Goal: Task Accomplishment & Management: Manage account settings

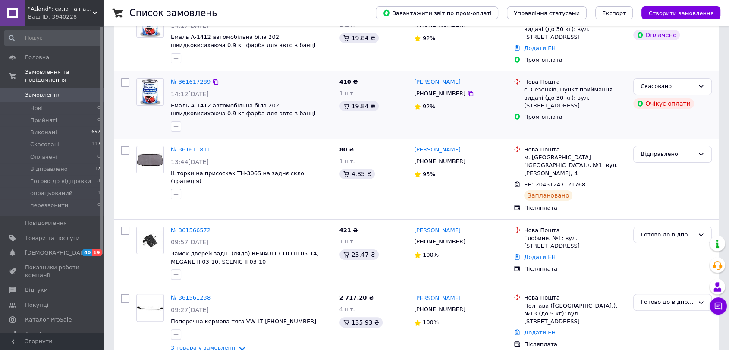
scroll to position [144, 0]
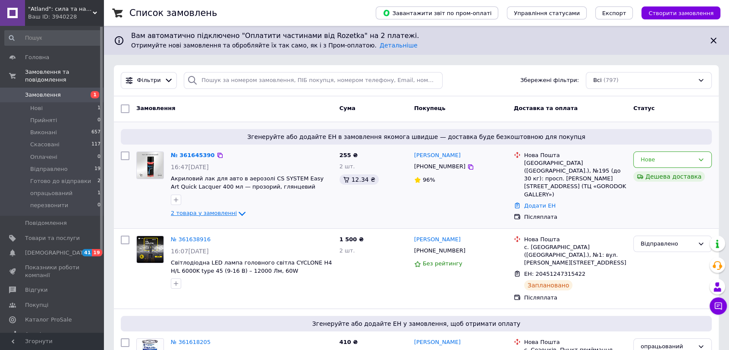
click at [237, 214] on icon at bounding box center [242, 213] width 10 height 10
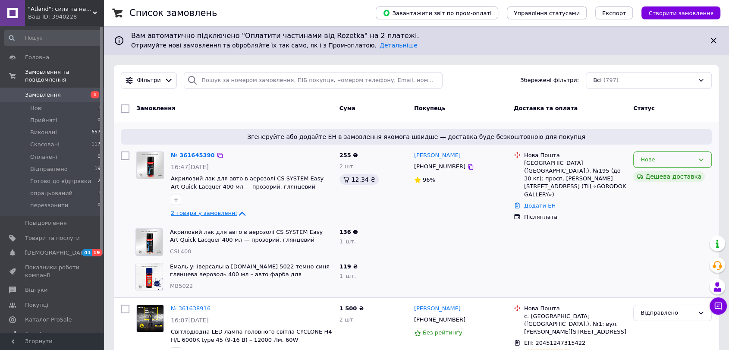
click at [704, 161] on div "Нове" at bounding box center [673, 159] width 79 height 17
click at [670, 231] on li "перезвонити" at bounding box center [673, 233] width 78 height 16
click at [467, 168] on icon at bounding box center [470, 167] width 7 height 7
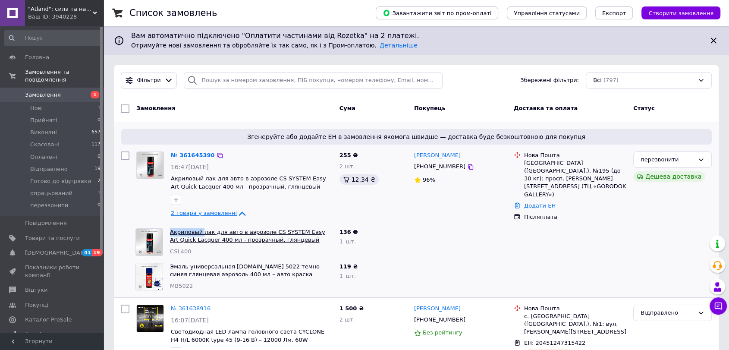
drag, startPoint x: 167, startPoint y: 227, endPoint x: 202, endPoint y: 225, distance: 34.2
click at [202, 225] on div "Акриловый лак для авто в аэрозоле CS SYSTEM Easy Art Quick Lacquer 400 мл - про…" at bounding box center [252, 242] width 170 height 35
click at [213, 229] on link "Акриловый лак для авто в аэрозоле CS SYSTEM Easy Art Quick Lacquer 400 мл - про…" at bounding box center [247, 236] width 155 height 15
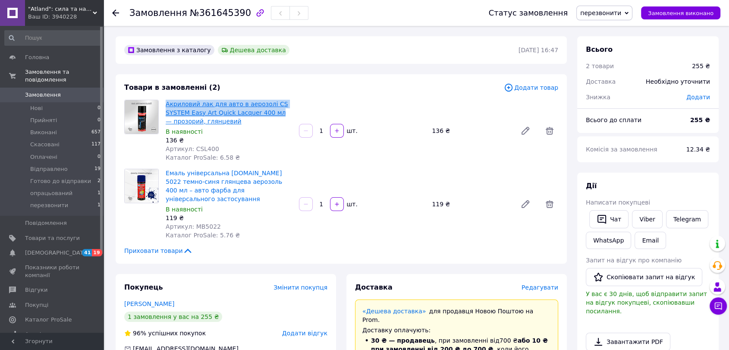
drag, startPoint x: 164, startPoint y: 101, endPoint x: 269, endPoint y: 114, distance: 106.5
click at [269, 114] on div "Акриловий лак для авто в аерозолі CS SYSTEM Easy Art Quick Lacquer 400 мл — про…" at bounding box center [228, 131] width 133 height 66
copy link "Акриловий лак для авто в аерозолі CS SYSTEM Easy Art Quick Lacquer 400 мл"
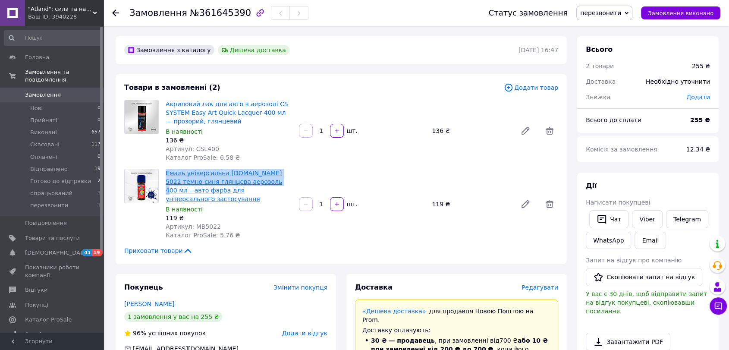
drag, startPoint x: 165, startPoint y: 170, endPoint x: 253, endPoint y: 178, distance: 88.4
click at [253, 178] on div "Емаль універсальна Mr.Build 5022 темно-синя глянцева аерозоль 400 мл – авто фар…" at bounding box center [228, 204] width 133 height 74
copy link "Емаль універсальна Mr.Build 5022 темно-синя глянцева аерозоль 400 мл"
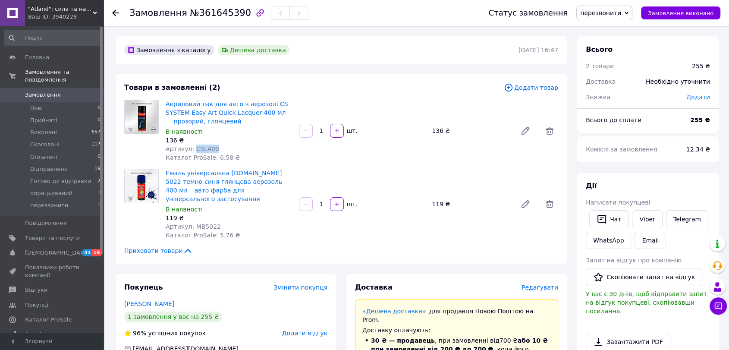
drag, startPoint x: 211, startPoint y: 146, endPoint x: 191, endPoint y: 149, distance: 20.4
click at [191, 149] on div "Артикул: CSL400" at bounding box center [229, 149] width 126 height 9
copy span "CSL400"
drag, startPoint x: 215, startPoint y: 216, endPoint x: 193, endPoint y: 217, distance: 22.0
click at [193, 222] on div "Артикул: MB5022" at bounding box center [229, 226] width 126 height 9
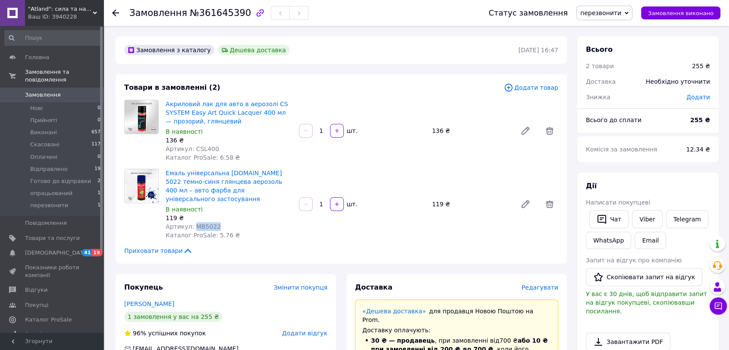
copy span "MB5022"
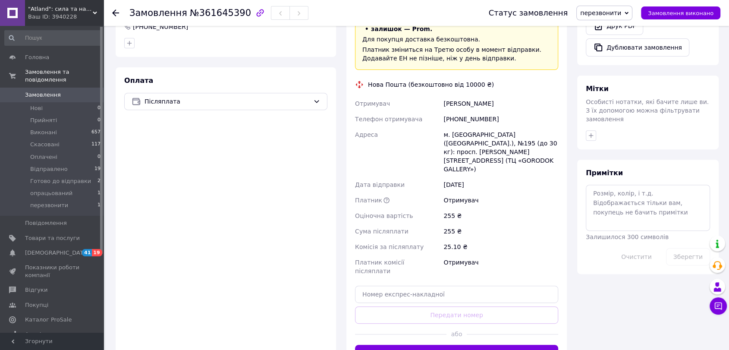
scroll to position [383, 0]
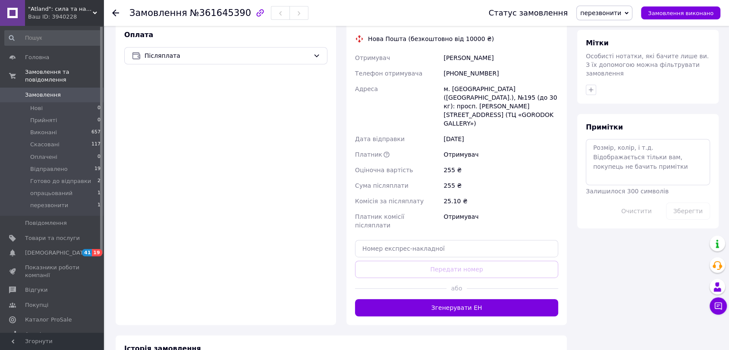
click at [470, 299] on button "Згенерувати ЕН" at bounding box center [456, 307] width 203 height 17
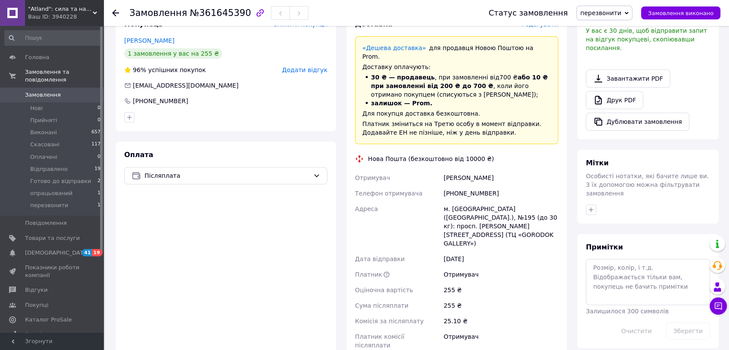
scroll to position [311, 0]
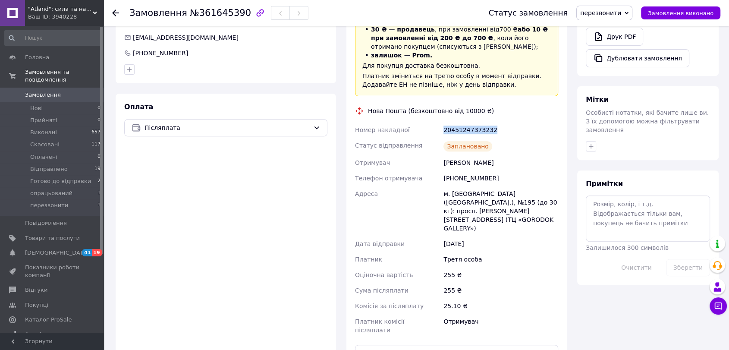
drag, startPoint x: 498, startPoint y: 116, endPoint x: 444, endPoint y: 115, distance: 54.0
click at [444, 122] on div "20451247373232" at bounding box center [501, 130] width 118 height 16
copy div "20451247373232"
click at [451, 345] on button "Роздрукувати ЕН" at bounding box center [456, 353] width 203 height 17
click at [69, 91] on span "Замовлення" at bounding box center [52, 95] width 55 height 8
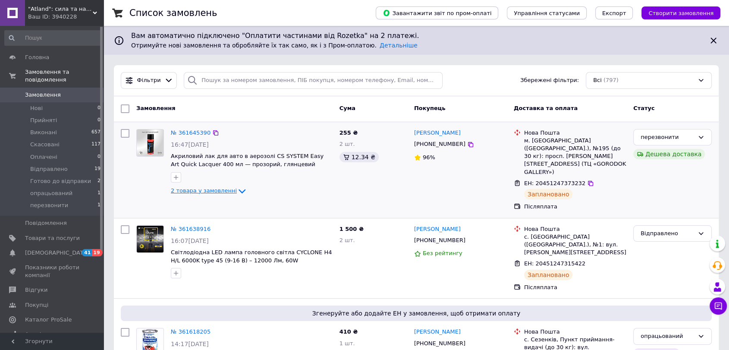
click at [239, 191] on icon at bounding box center [242, 191] width 7 height 4
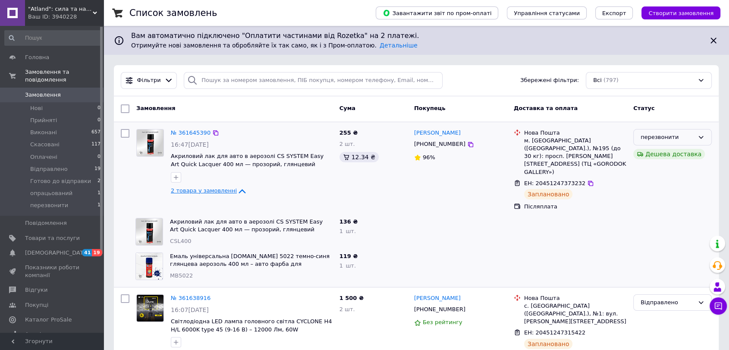
click at [658, 137] on div "перезвонити" at bounding box center [668, 137] width 54 height 9
click at [671, 211] on li "опрацьований" at bounding box center [673, 211] width 78 height 16
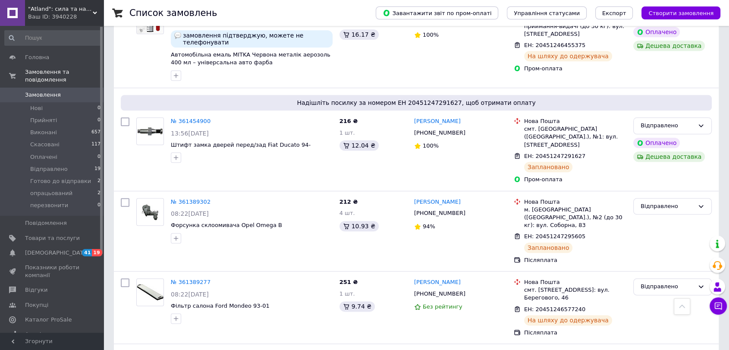
scroll to position [959, 0]
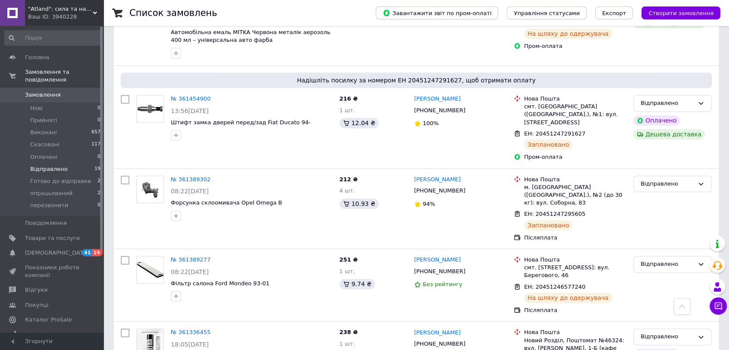
click at [70, 166] on li "Відправлено 19" at bounding box center [53, 169] width 106 height 12
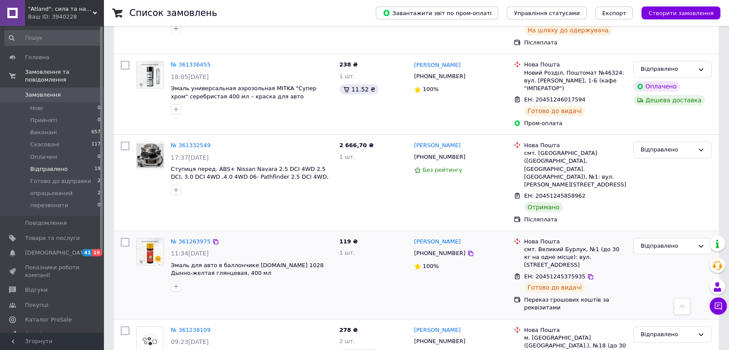
scroll to position [863, 0]
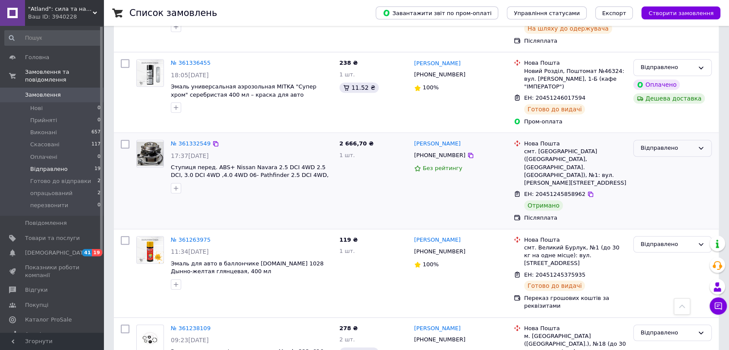
click at [665, 144] on div "Відправлено" at bounding box center [668, 148] width 54 height 9
click at [659, 174] on li "Виконано" at bounding box center [673, 182] width 78 height 16
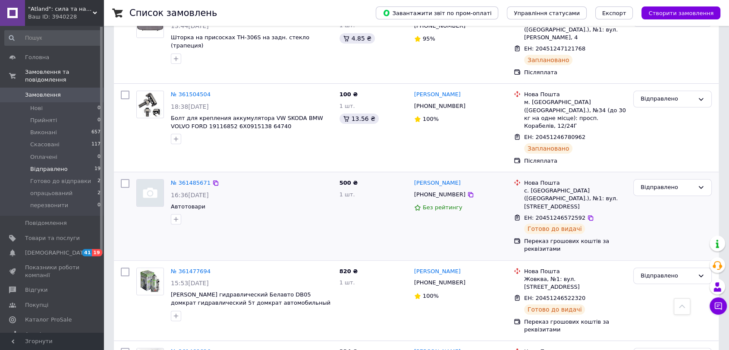
scroll to position [0, 0]
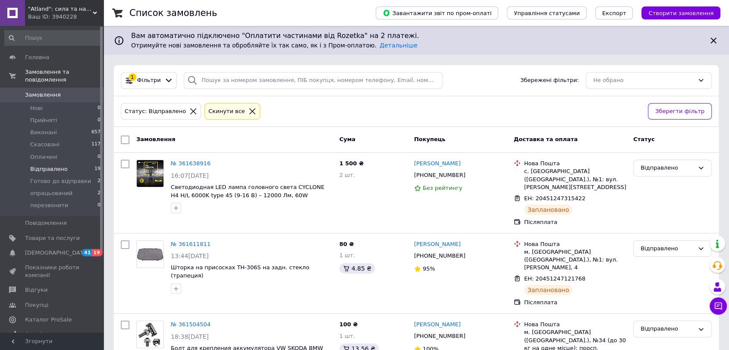
click at [40, 91] on span "Замовлення" at bounding box center [43, 95] width 36 height 8
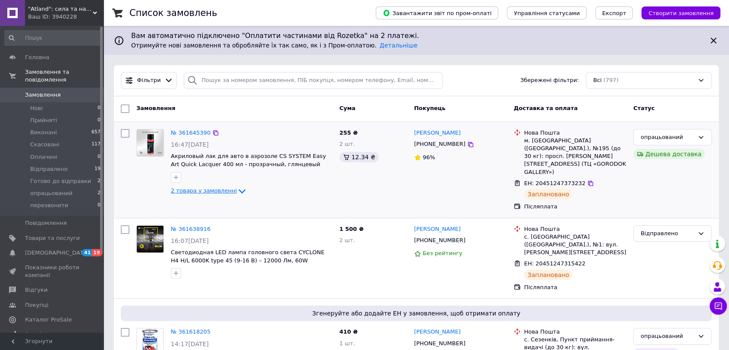
click at [224, 191] on span "2 товара у замовленні" at bounding box center [204, 190] width 66 height 6
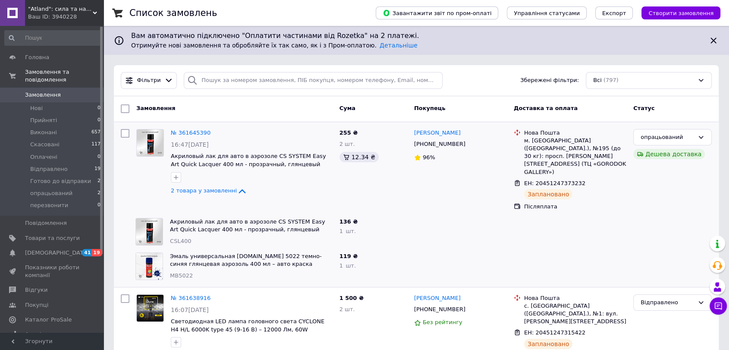
click at [47, 91] on span "Замовлення" at bounding box center [43, 95] width 36 height 8
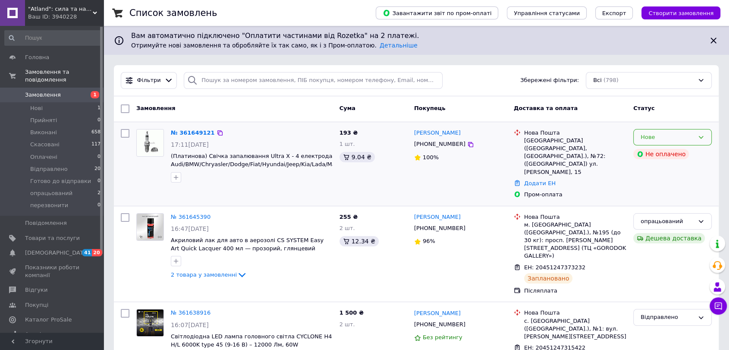
click at [699, 137] on icon at bounding box center [701, 137] width 7 height 7
click at [676, 211] on li "перезвонити" at bounding box center [673, 211] width 78 height 16
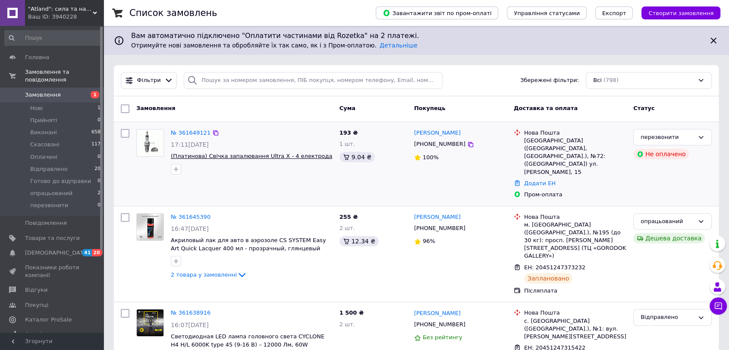
click at [280, 157] on span "(Платинова) Свічка запалювання Ultra X - 4 електрода" at bounding box center [251, 156] width 161 height 6
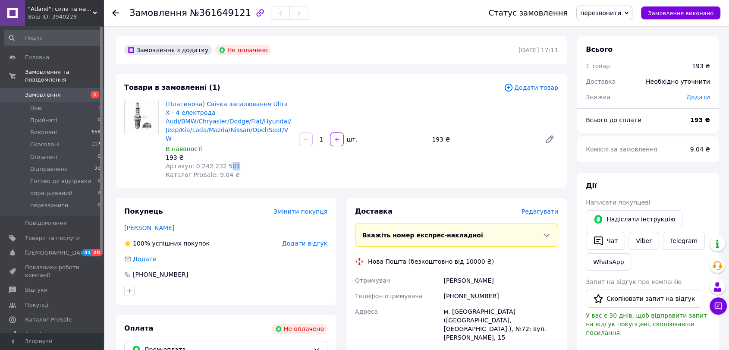
drag, startPoint x: 230, startPoint y: 156, endPoint x: 223, endPoint y: 155, distance: 7.4
click at [223, 162] on div "Артикул: 0 242 232 501" at bounding box center [229, 166] width 126 height 9
click at [72, 91] on span "Замовлення" at bounding box center [52, 95] width 55 height 8
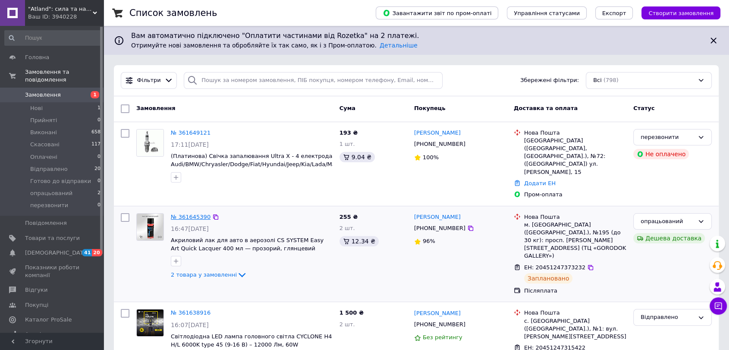
click at [192, 214] on link "№ 361645390" at bounding box center [191, 217] width 40 height 6
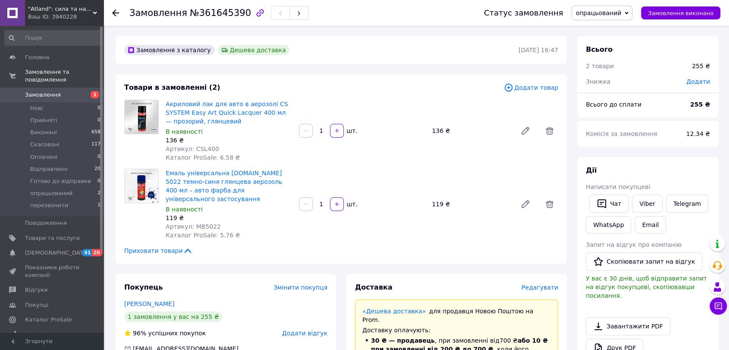
click at [527, 86] on span "Додати товар" at bounding box center [531, 87] width 54 height 9
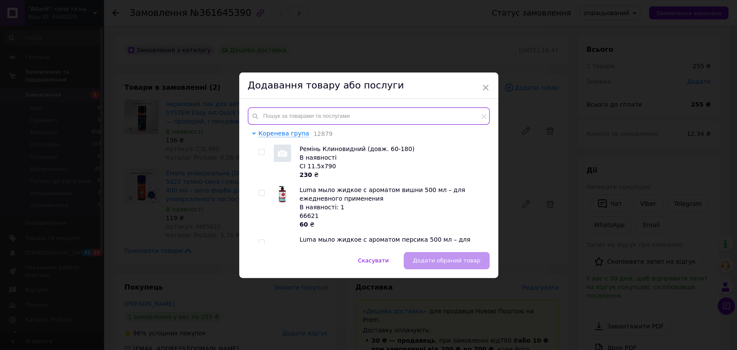
click at [297, 108] on input "text" at bounding box center [369, 115] width 242 height 17
paste input "CS5022"
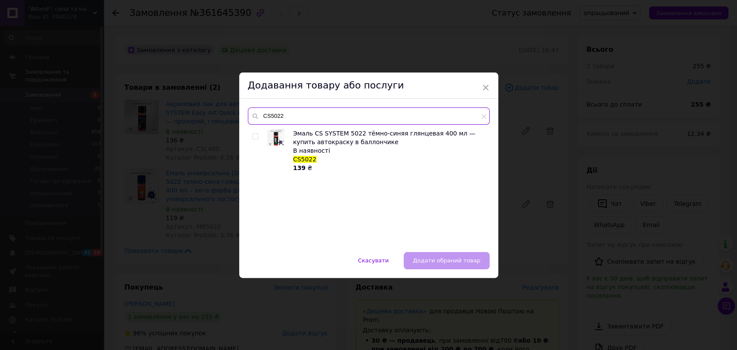
type input "CS5022"
click at [253, 136] on input "checkbox" at bounding box center [255, 137] width 6 height 6
checkbox input "true"
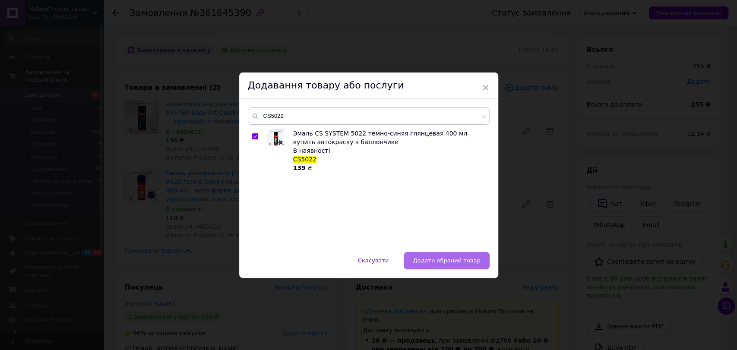
click at [438, 261] on span "Додати обраний товар" at bounding box center [446, 260] width 67 height 6
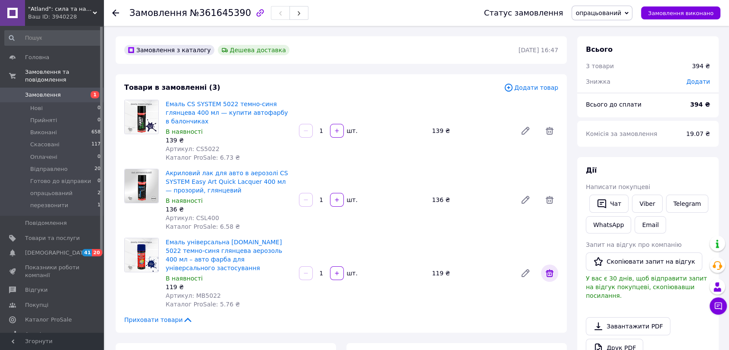
click at [549, 268] on icon at bounding box center [550, 273] width 10 height 10
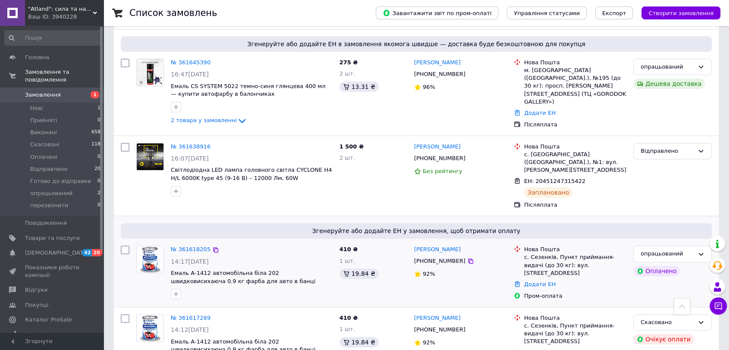
scroll to position [287, 0]
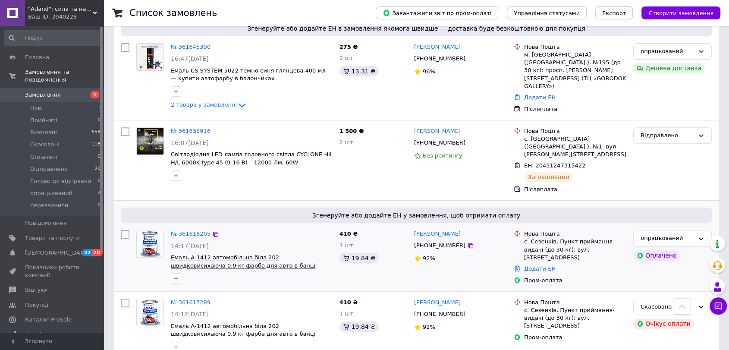
click at [255, 254] on span "Емаль А-1412 автомобільна біла 202 швидковисихаюча 0.9 кг фарба для авто в банц…" at bounding box center [243, 265] width 145 height 22
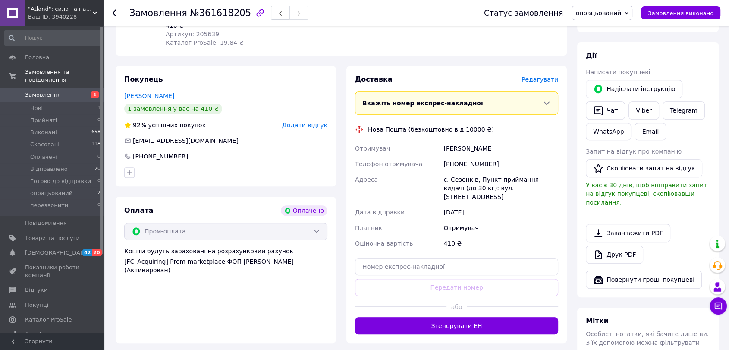
scroll to position [383, 0]
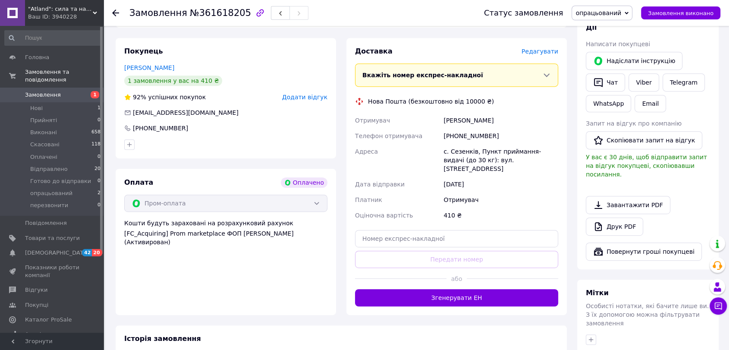
click at [440, 289] on button "Згенерувати ЕН" at bounding box center [456, 297] width 203 height 17
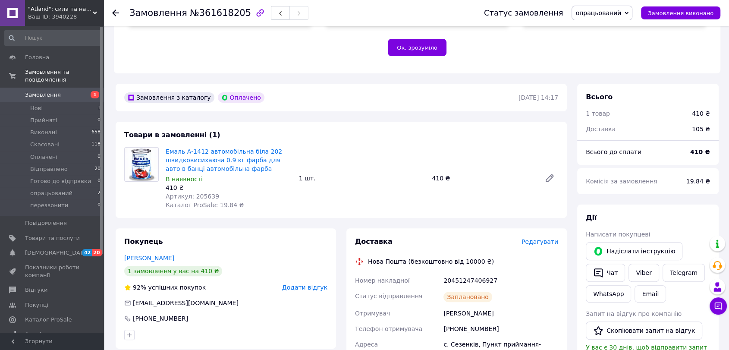
scroll to position [192, 0]
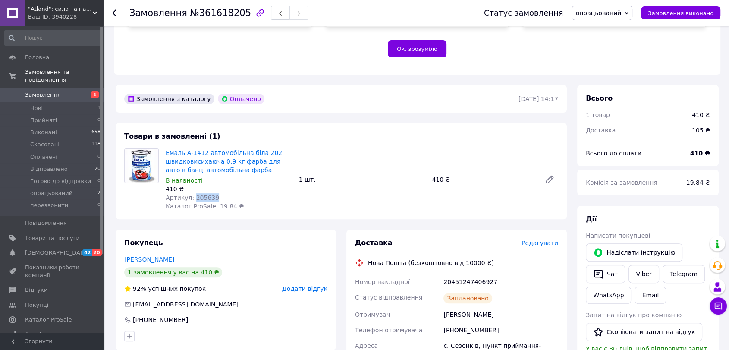
drag, startPoint x: 214, startPoint y: 187, endPoint x: 190, endPoint y: 190, distance: 23.9
click at [190, 193] on div "Артикул: 205639" at bounding box center [229, 197] width 126 height 9
copy span "205639"
drag, startPoint x: 492, startPoint y: 273, endPoint x: 439, endPoint y: 270, distance: 53.2
click at [439, 274] on div "Номер накладної 20451247406927 Статус відправлення Заплановано Отримувач [PERSO…" at bounding box center [456, 353] width 207 height 159
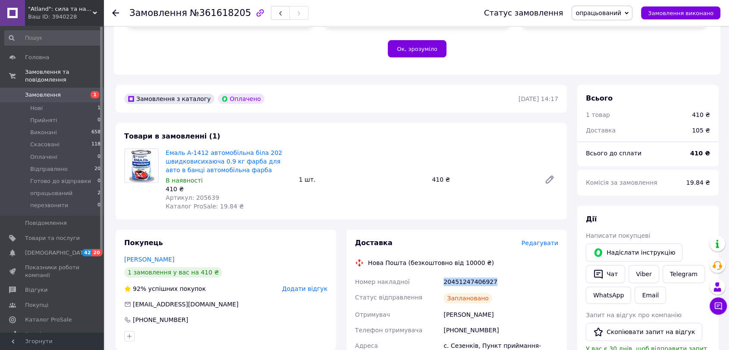
copy div "Номер накладної 20451247406927"
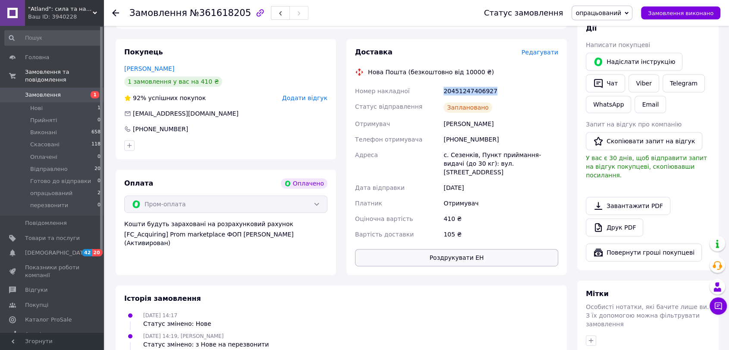
scroll to position [383, 0]
click at [463, 248] on button "Роздрукувати ЕН" at bounding box center [456, 256] width 203 height 17
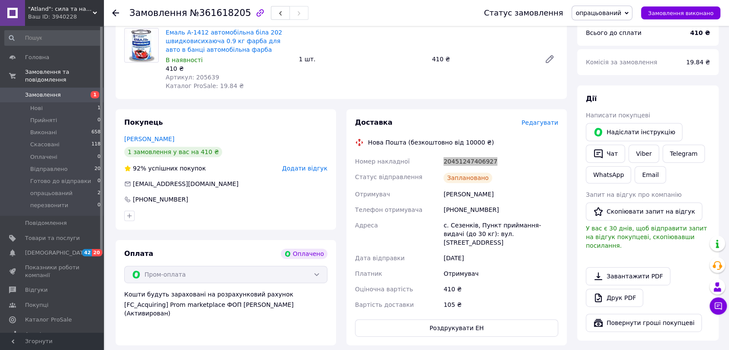
scroll to position [144, 0]
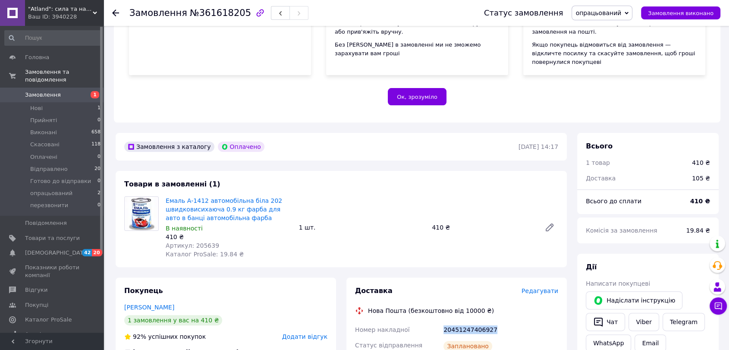
click at [72, 91] on span "Замовлення" at bounding box center [52, 95] width 55 height 8
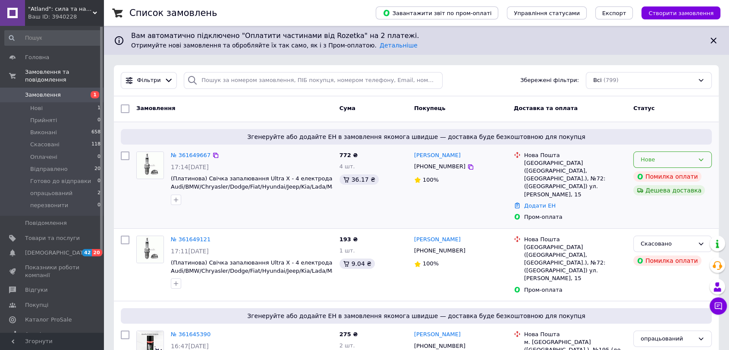
click at [701, 163] on div "Нове" at bounding box center [673, 159] width 79 height 17
click at [668, 232] on li "перезвонити" at bounding box center [673, 233] width 78 height 16
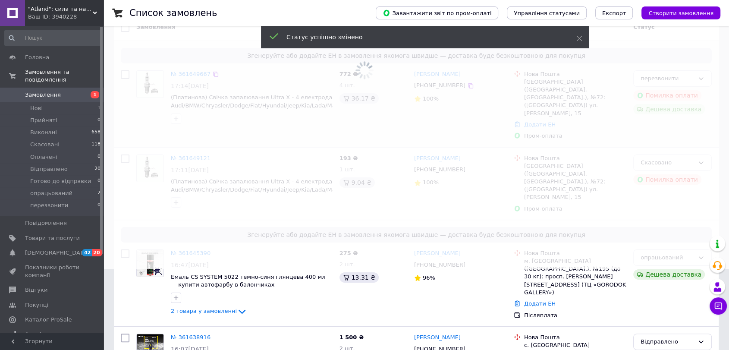
scroll to position [96, 0]
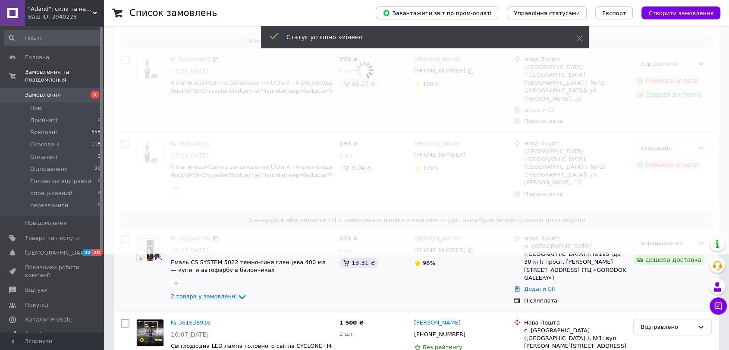
click at [237, 292] on icon at bounding box center [242, 297] width 10 height 10
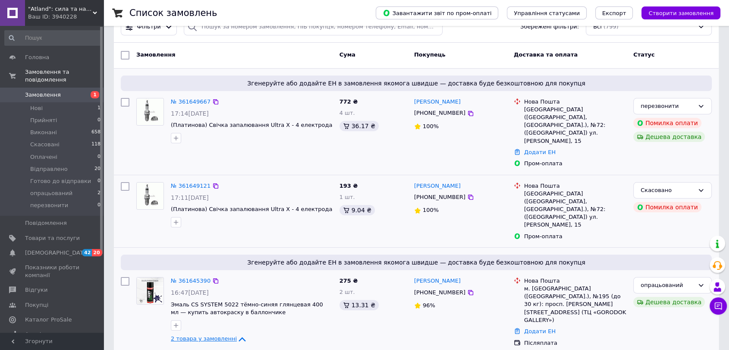
scroll to position [0, 0]
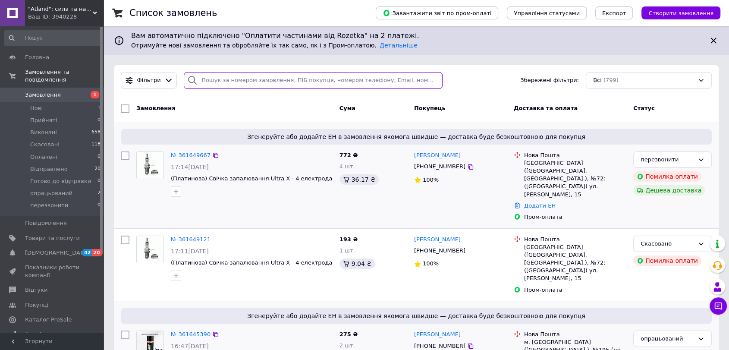
click at [233, 84] on input "search" at bounding box center [313, 80] width 259 height 17
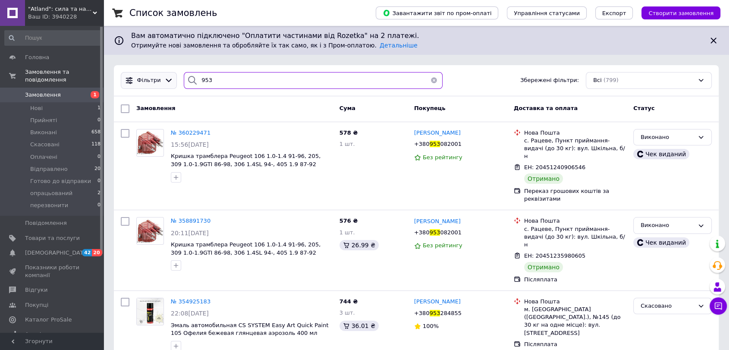
drag, startPoint x: 241, startPoint y: 86, endPoint x: 153, endPoint y: 80, distance: 88.2
click at [153, 80] on div "Фільтри 953 Збережені фільтри: Всі (799)" at bounding box center [416, 80] width 598 height 17
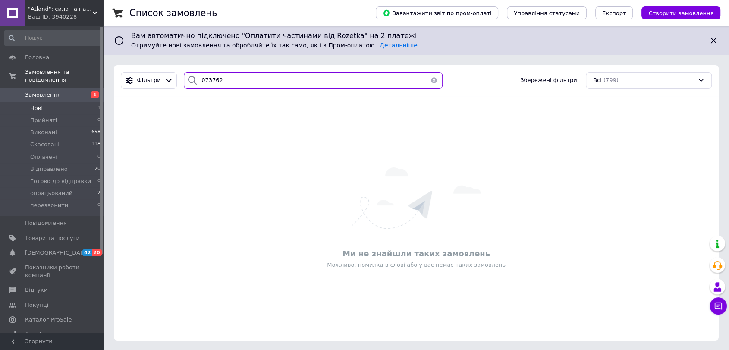
type input "073762"
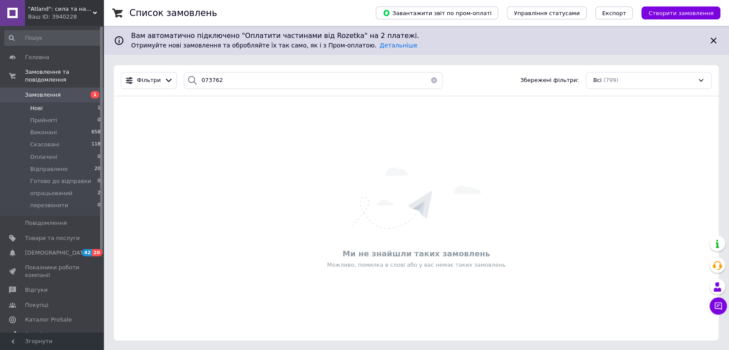
click at [65, 103] on li "Нові 1" at bounding box center [53, 108] width 106 height 12
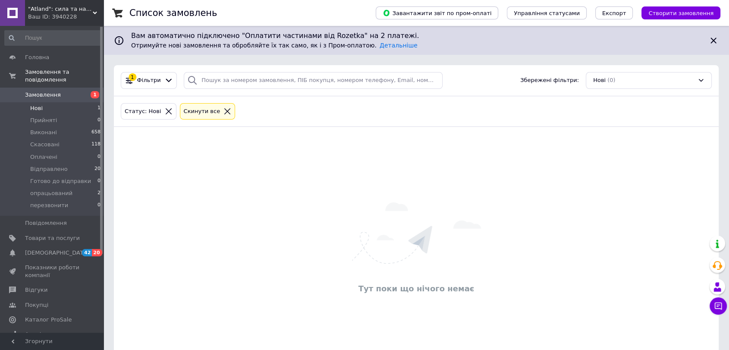
click at [224, 111] on icon at bounding box center [228, 111] width 8 height 8
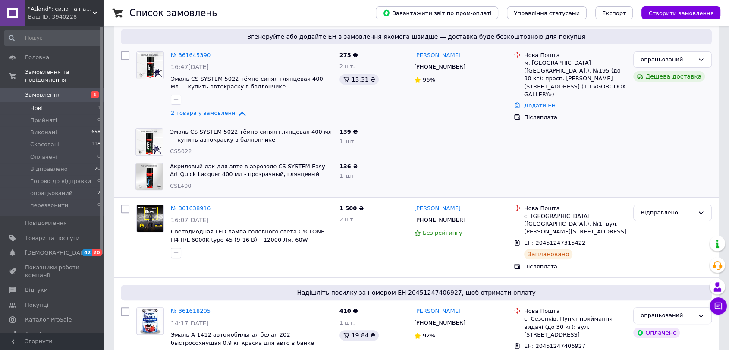
scroll to position [335, 0]
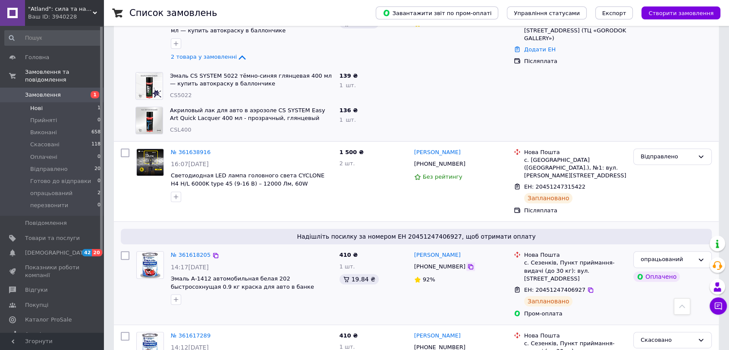
click at [467, 263] on icon at bounding box center [470, 266] width 7 height 7
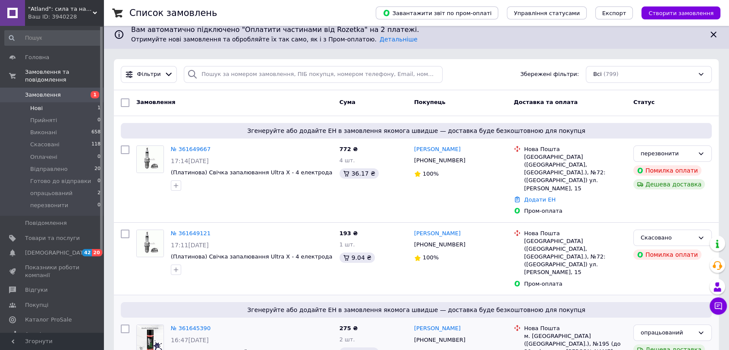
scroll to position [0, 0]
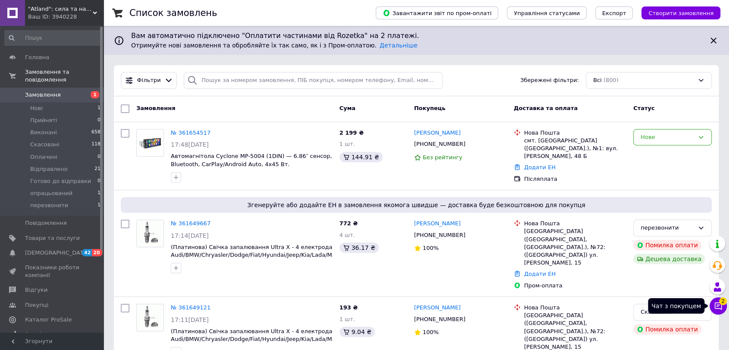
click at [720, 306] on icon at bounding box center [718, 306] width 9 height 9
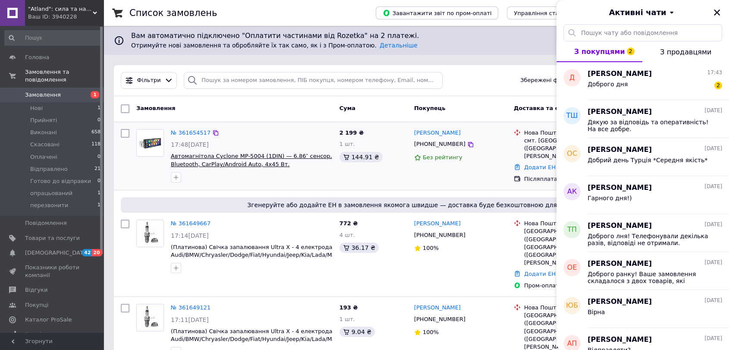
click at [217, 163] on span "Автомагнітола Cyclone MP-5004 (1DIN) — 6.86″ сенсор, Bluetooth, CarPlay/Android…" at bounding box center [251, 160] width 161 height 15
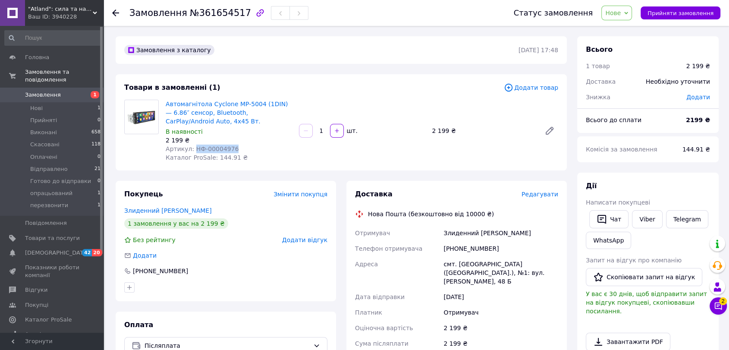
drag, startPoint x: 192, startPoint y: 149, endPoint x: 227, endPoint y: 150, distance: 35.4
click at [227, 150] on span "Артикул: НФ-00004976" at bounding box center [202, 148] width 73 height 7
click at [44, 102] on li "Нові 1" at bounding box center [53, 108] width 106 height 12
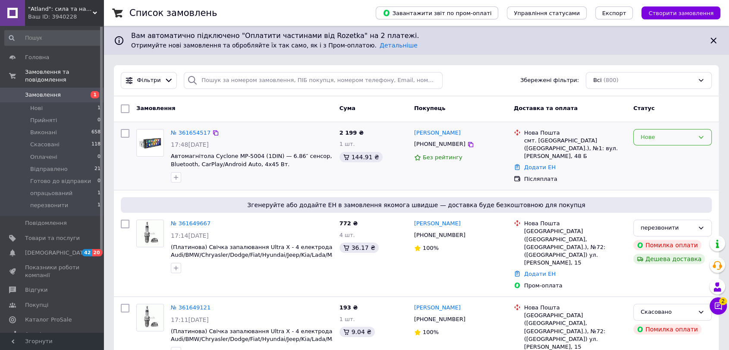
click at [659, 139] on div "Нове" at bounding box center [668, 137] width 54 height 9
click at [664, 211] on li "перезвонити" at bounding box center [673, 211] width 78 height 16
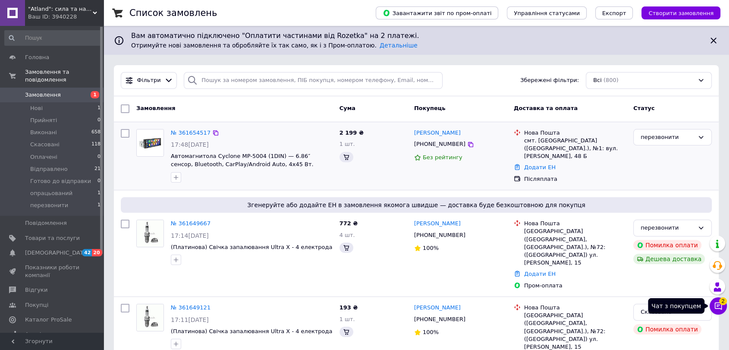
click at [719, 308] on icon at bounding box center [718, 306] width 9 height 9
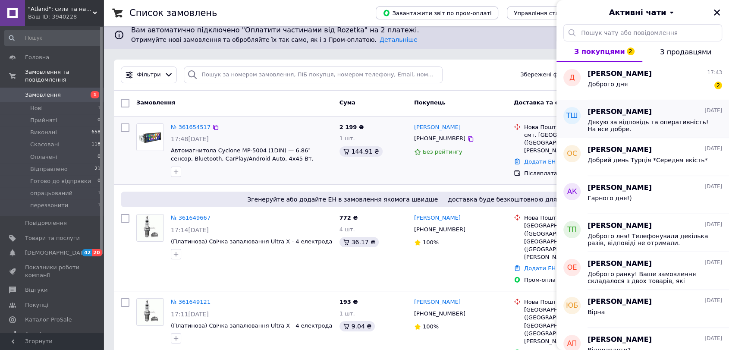
scroll to position [0, 0]
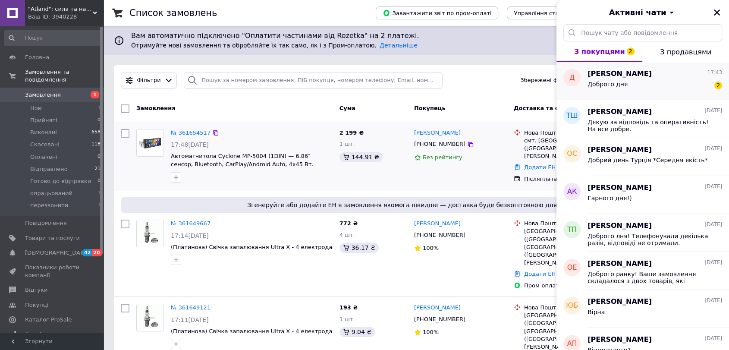
click at [614, 84] on span "Доброго дня" at bounding box center [608, 84] width 40 height 7
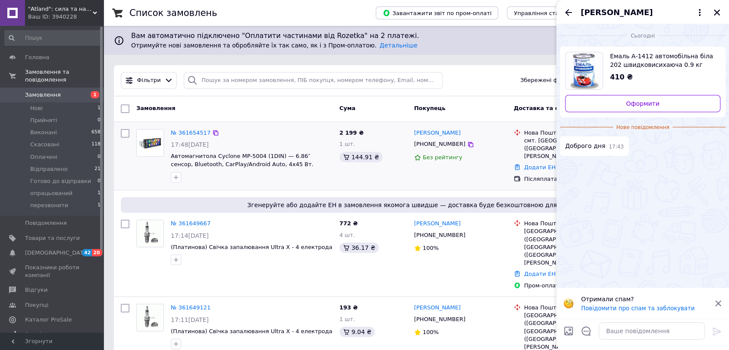
click at [718, 301] on icon at bounding box center [719, 303] width 8 height 8
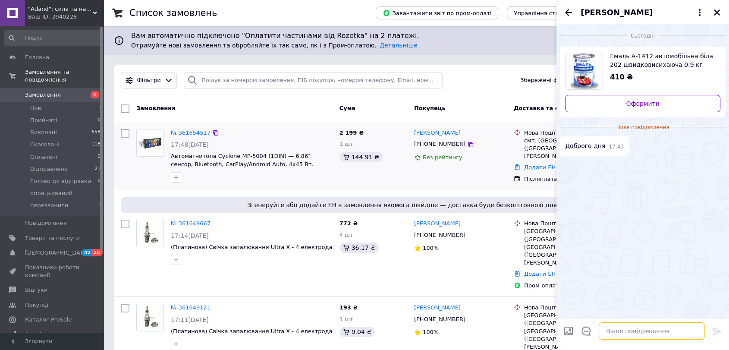
click at [646, 329] on textarea at bounding box center [652, 330] width 106 height 17
type textarea "л"
type textarea "Доброго дня!"
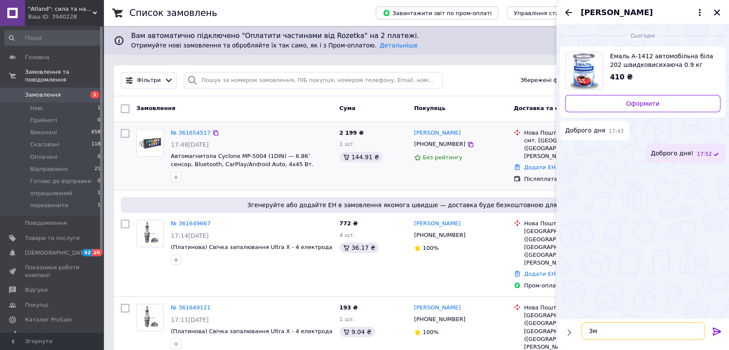
type textarea "З"
click at [720, 13] on icon "Закрити" at bounding box center [717, 13] width 8 height 8
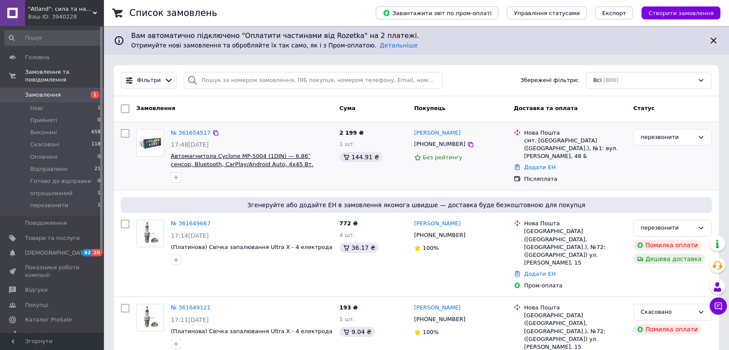
click at [272, 156] on span "Автомагнитола Cyclone MP-5004 (1DIN) — 6.86″ сенсор, Bluetooth, CarPlay/Android…" at bounding box center [242, 160] width 143 height 15
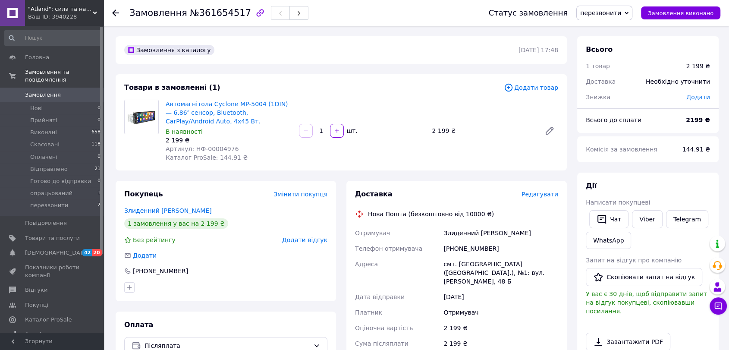
click at [35, 91] on span "Замовлення" at bounding box center [43, 95] width 36 height 8
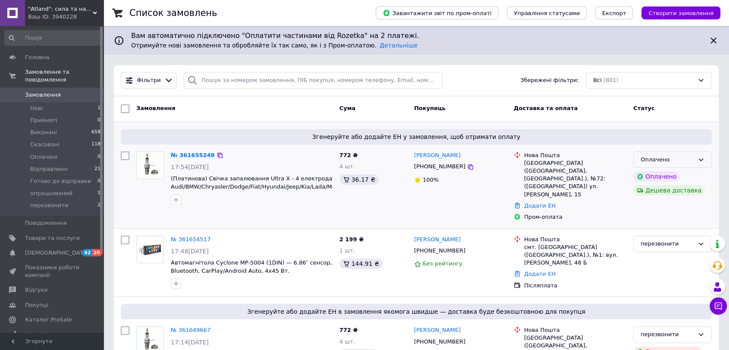
click at [702, 162] on icon at bounding box center [701, 159] width 7 height 7
click at [666, 233] on li "перезвонити" at bounding box center [673, 234] width 78 height 16
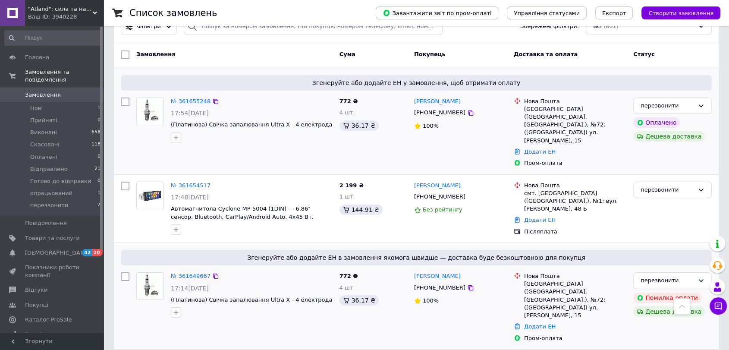
scroll to position [48, 0]
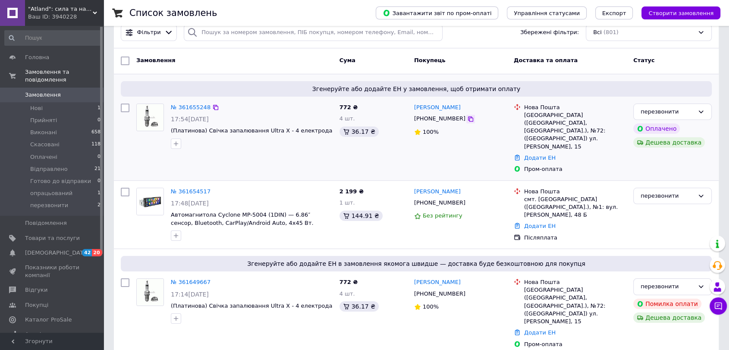
click at [467, 119] on icon at bounding box center [470, 119] width 7 height 7
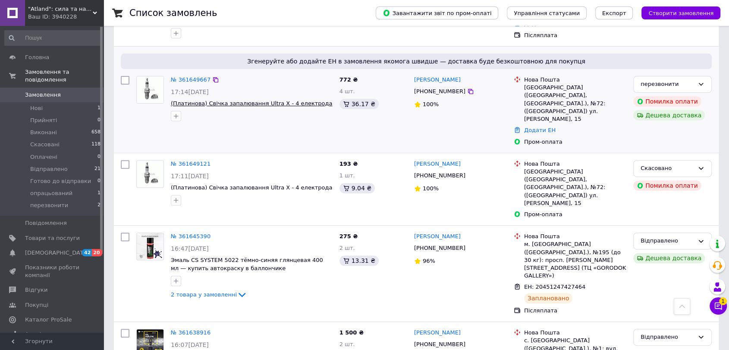
scroll to position [240, 0]
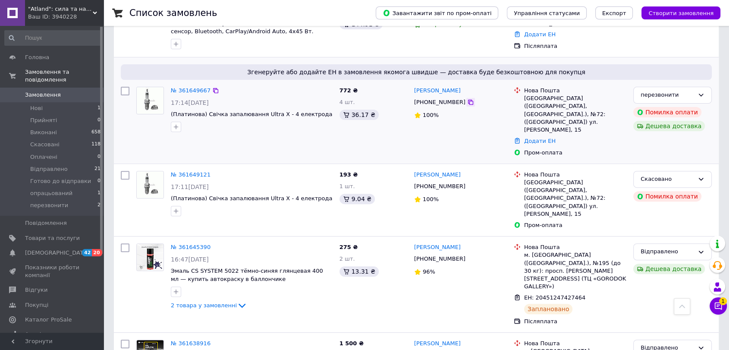
click at [468, 100] on icon at bounding box center [470, 102] width 5 height 5
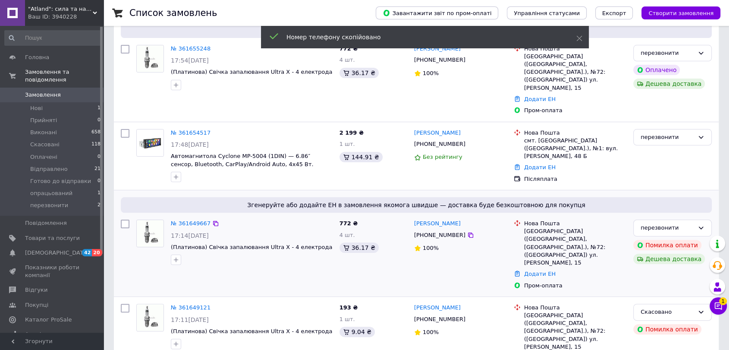
scroll to position [96, 0]
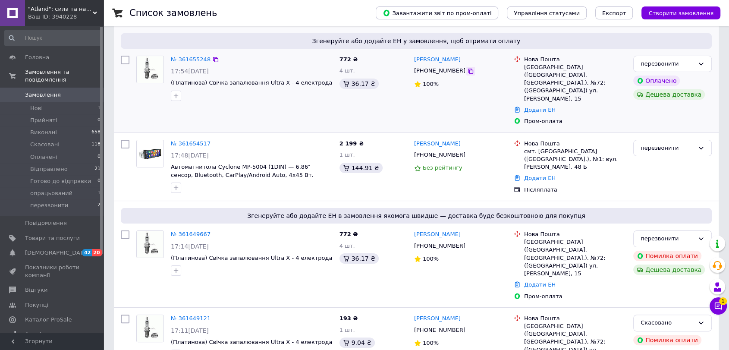
click at [467, 70] on icon at bounding box center [470, 71] width 7 height 7
copy span "(Платинова) Свічка запалювання Ultra X - 4 електрода"
drag, startPoint x: 169, startPoint y: 82, endPoint x: 310, endPoint y: 83, distance: 141.1
click at [310, 83] on div "№ 361655248 17:54, 12.09.2025 (Платинова) Свічка запалювання Ultra X - 4 електр…" at bounding box center [251, 78] width 169 height 52
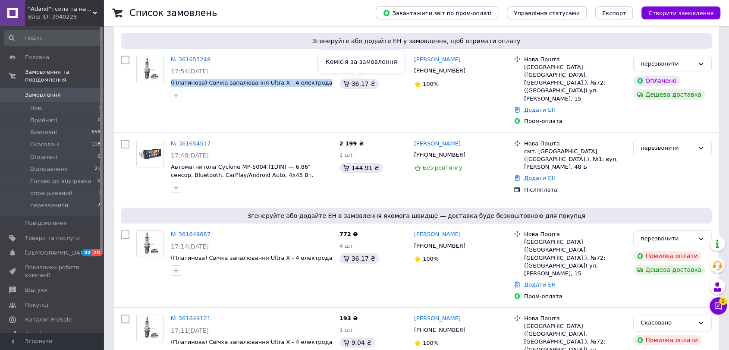
scroll to position [0, 0]
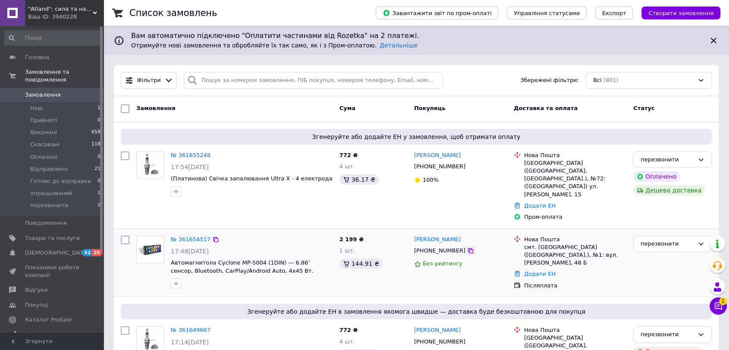
click at [467, 247] on icon at bounding box center [470, 250] width 7 height 7
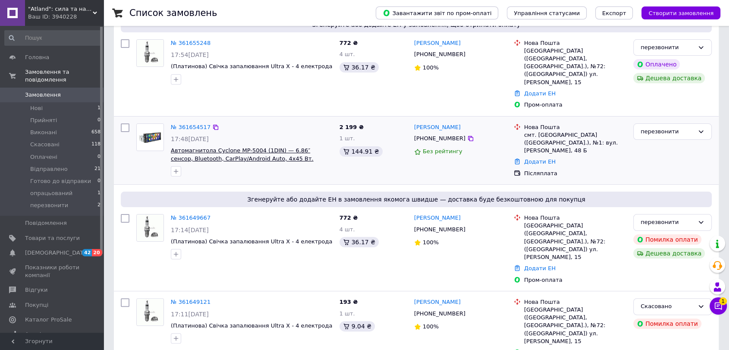
scroll to position [96, 0]
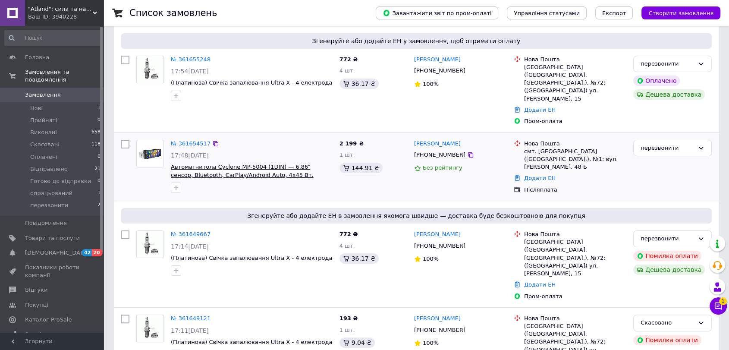
click at [231, 164] on span "Автомагнитола Cyclone MP-5004 (1DIN) — 6.86″ сенсор, Bluetooth, CarPlay/Android…" at bounding box center [242, 171] width 143 height 15
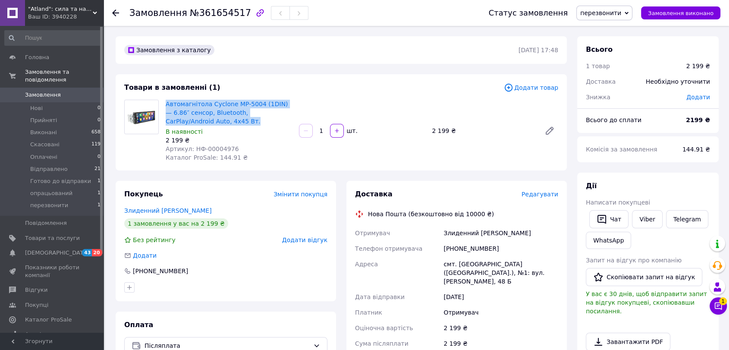
drag, startPoint x: 162, startPoint y: 101, endPoint x: 198, endPoint y: 119, distance: 39.4
click at [198, 119] on div "Автомагнітола Cyclone MP-5004 (1DIN) — 6.86″ сенсор, Bluetooth, CarPlay/Android…" at bounding box center [228, 131] width 133 height 66
copy link "Автомагнітола Cyclone MP-5004 (1DIN) — 6.86″ сенсор, Bluetooth, CarPlay/Android…"
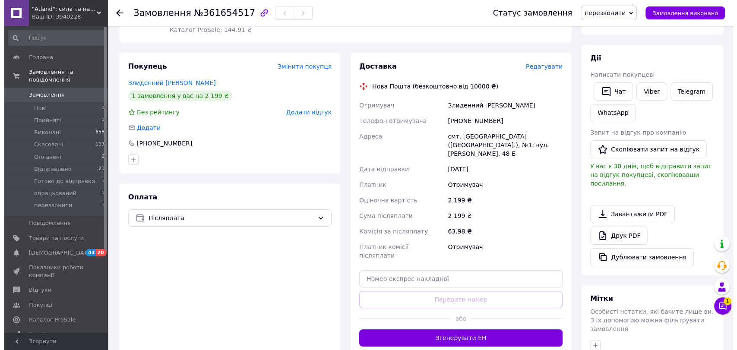
scroll to position [192, 0]
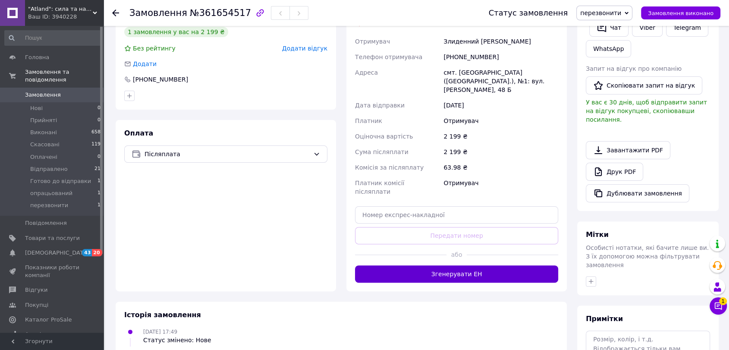
click at [452, 265] on button "Згенерувати ЕН" at bounding box center [456, 273] width 203 height 17
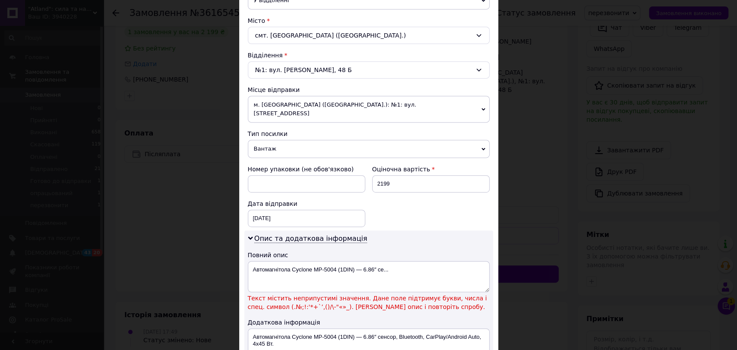
scroll to position [240, 0]
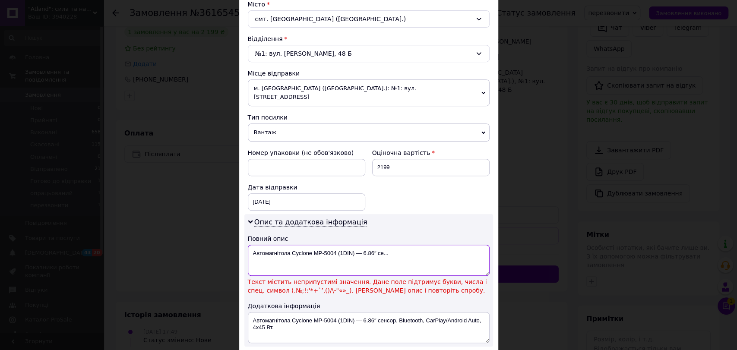
drag, startPoint x: 393, startPoint y: 243, endPoint x: 356, endPoint y: 243, distance: 36.7
click at [355, 245] on textarea "Автомагнітола Cyclone MP-5004 (1DIN) — 6.86″ се..." at bounding box center [369, 260] width 242 height 31
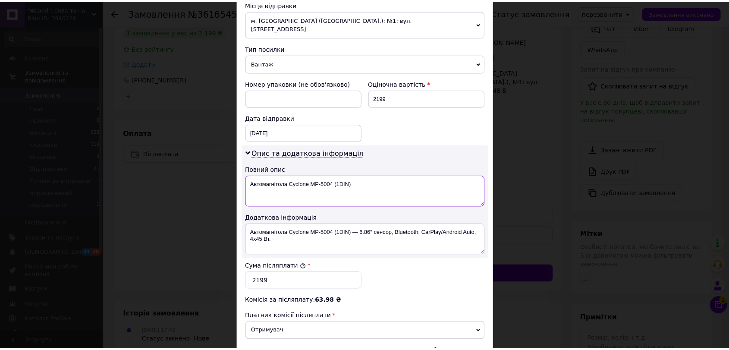
scroll to position [403, 0]
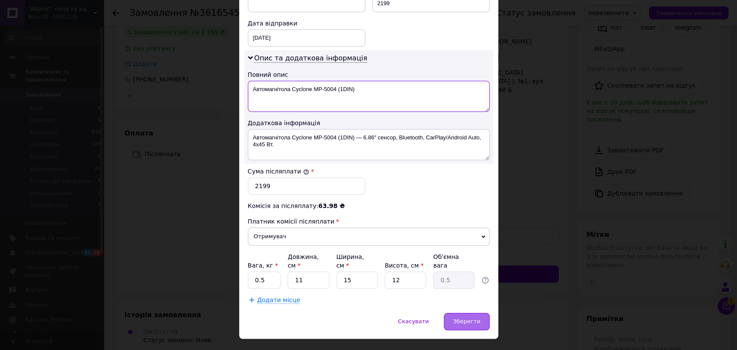
type textarea "Автомагнітола Cyclone MP-5004 (1DIN)"
click at [454, 313] on div "Зберегти" at bounding box center [466, 321] width 45 height 17
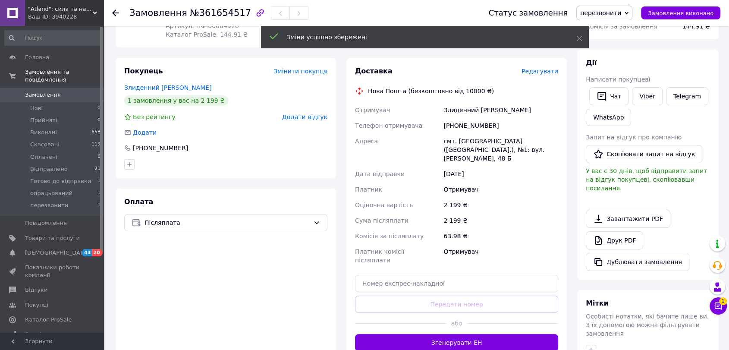
scroll to position [192, 0]
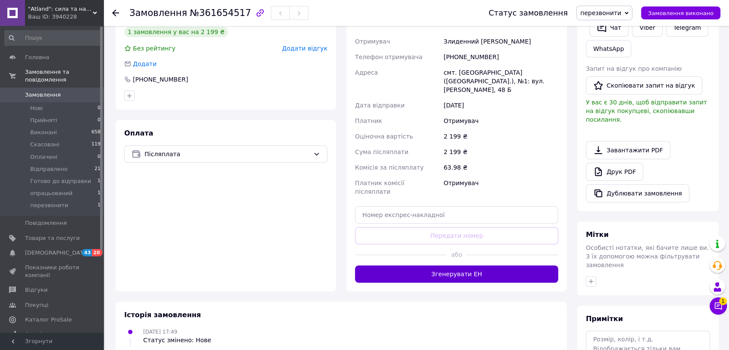
click at [460, 265] on button "Згенерувати ЕН" at bounding box center [456, 273] width 203 height 17
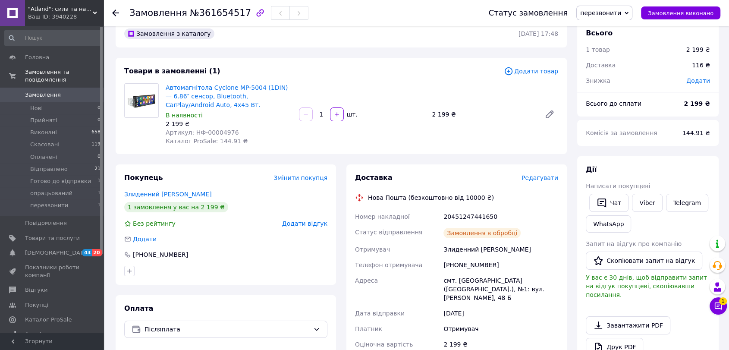
scroll to position [0, 0]
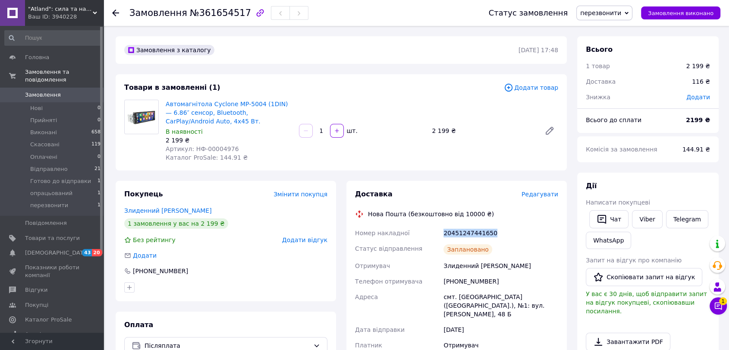
drag, startPoint x: 492, startPoint y: 232, endPoint x: 444, endPoint y: 237, distance: 48.6
click at [444, 237] on div "20451247441650" at bounding box center [501, 233] width 118 height 16
copy div "20451247441650"
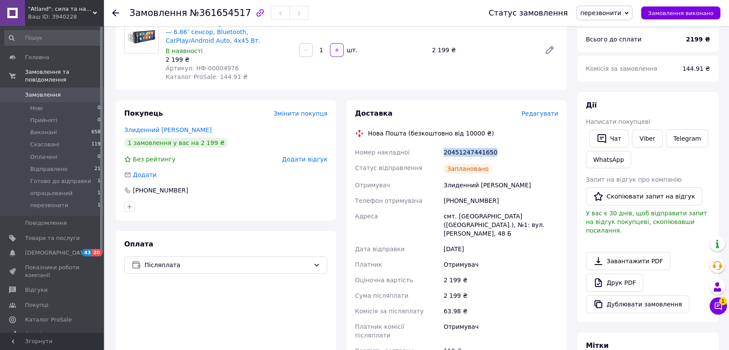
scroll to position [144, 0]
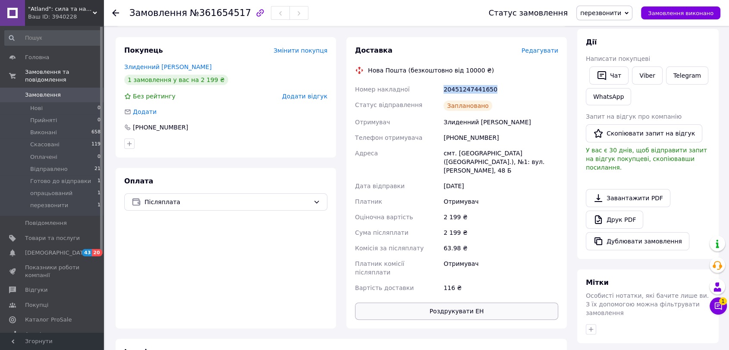
click at [477, 303] on button "Роздрукувати ЕН" at bounding box center [456, 311] width 203 height 17
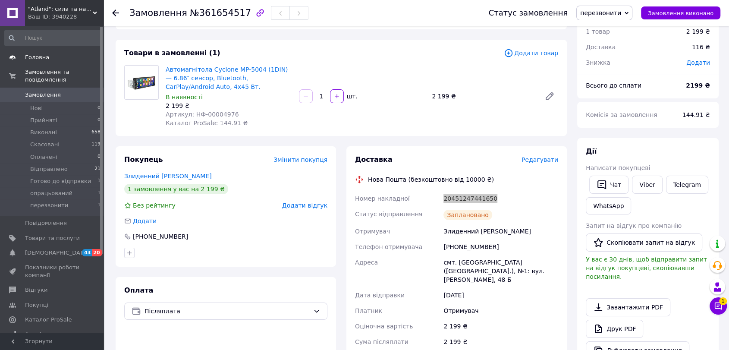
scroll to position [0, 0]
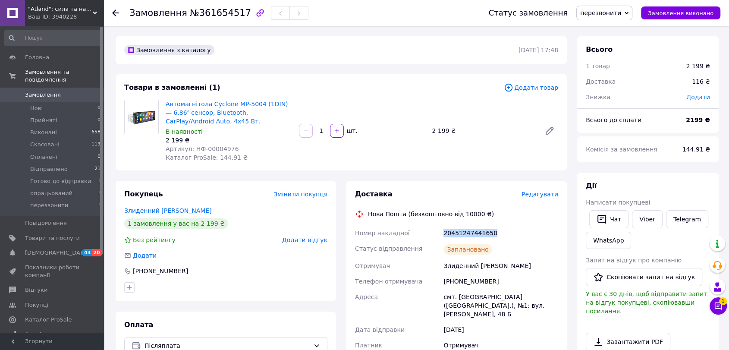
click at [49, 91] on span "Замовлення" at bounding box center [43, 95] width 36 height 8
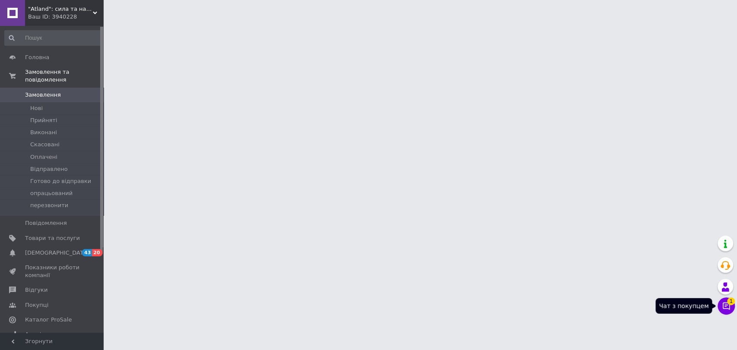
click at [724, 305] on icon at bounding box center [725, 306] width 7 height 7
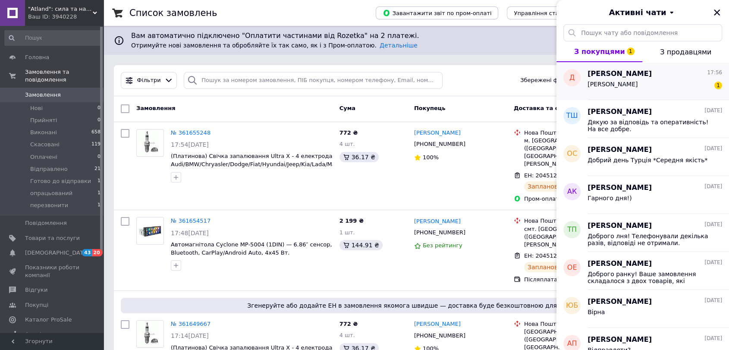
click at [632, 83] on div "Яка ціна 1" at bounding box center [655, 86] width 135 height 14
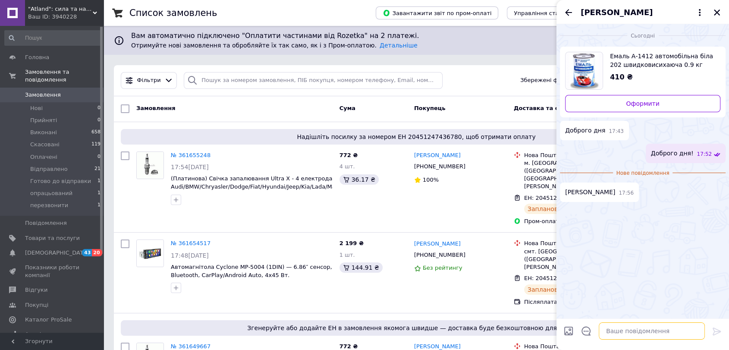
click at [632, 331] on textarea at bounding box center [652, 330] width 106 height 17
type textarea ";"
type textarea "410 грн. Відправити зможемо в понеділок"
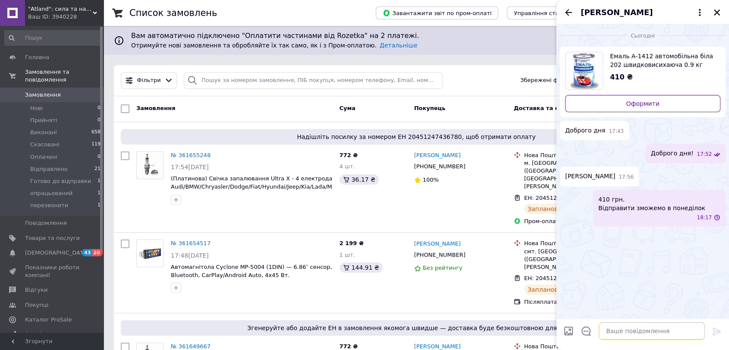
scroll to position [0, 0]
type textarea "Яка кількість Вам потрібна?"
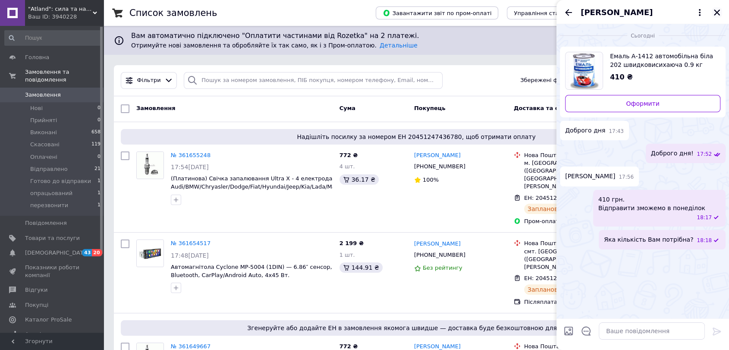
click at [716, 13] on icon "Закрити" at bounding box center [717, 12] width 6 height 6
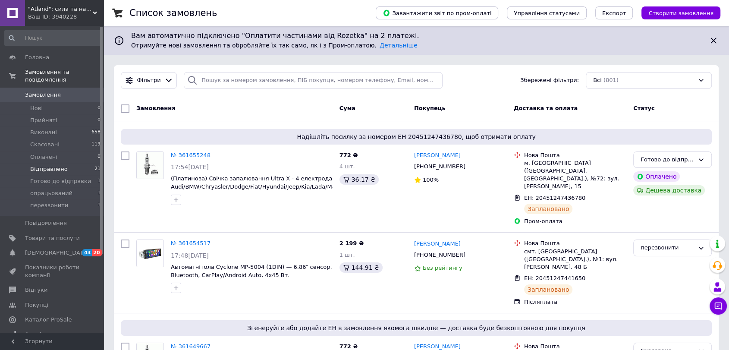
click at [80, 163] on li "Відправлено 21" at bounding box center [53, 169] width 106 height 12
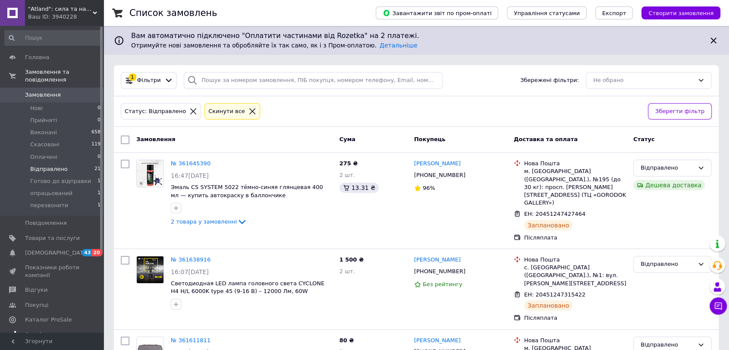
click at [37, 331] on span "Аналітика" at bounding box center [40, 335] width 30 height 8
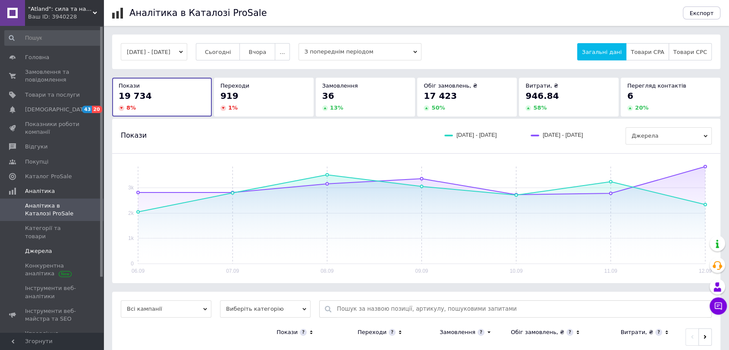
click at [41, 247] on span "Джерела" at bounding box center [38, 251] width 27 height 8
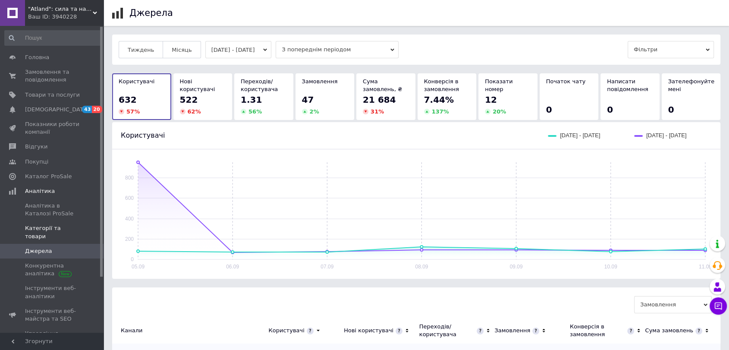
click at [48, 229] on span "Категорії та товари" at bounding box center [52, 232] width 55 height 16
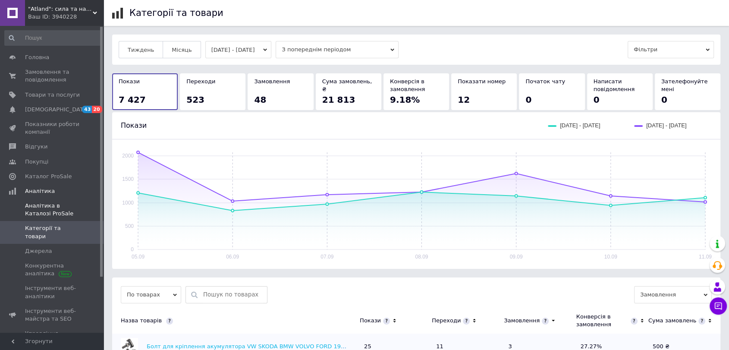
click at [62, 207] on span "Аналітика в Каталозі ProSale" at bounding box center [52, 210] width 55 height 16
